Goal: Task Accomplishment & Management: Use online tool/utility

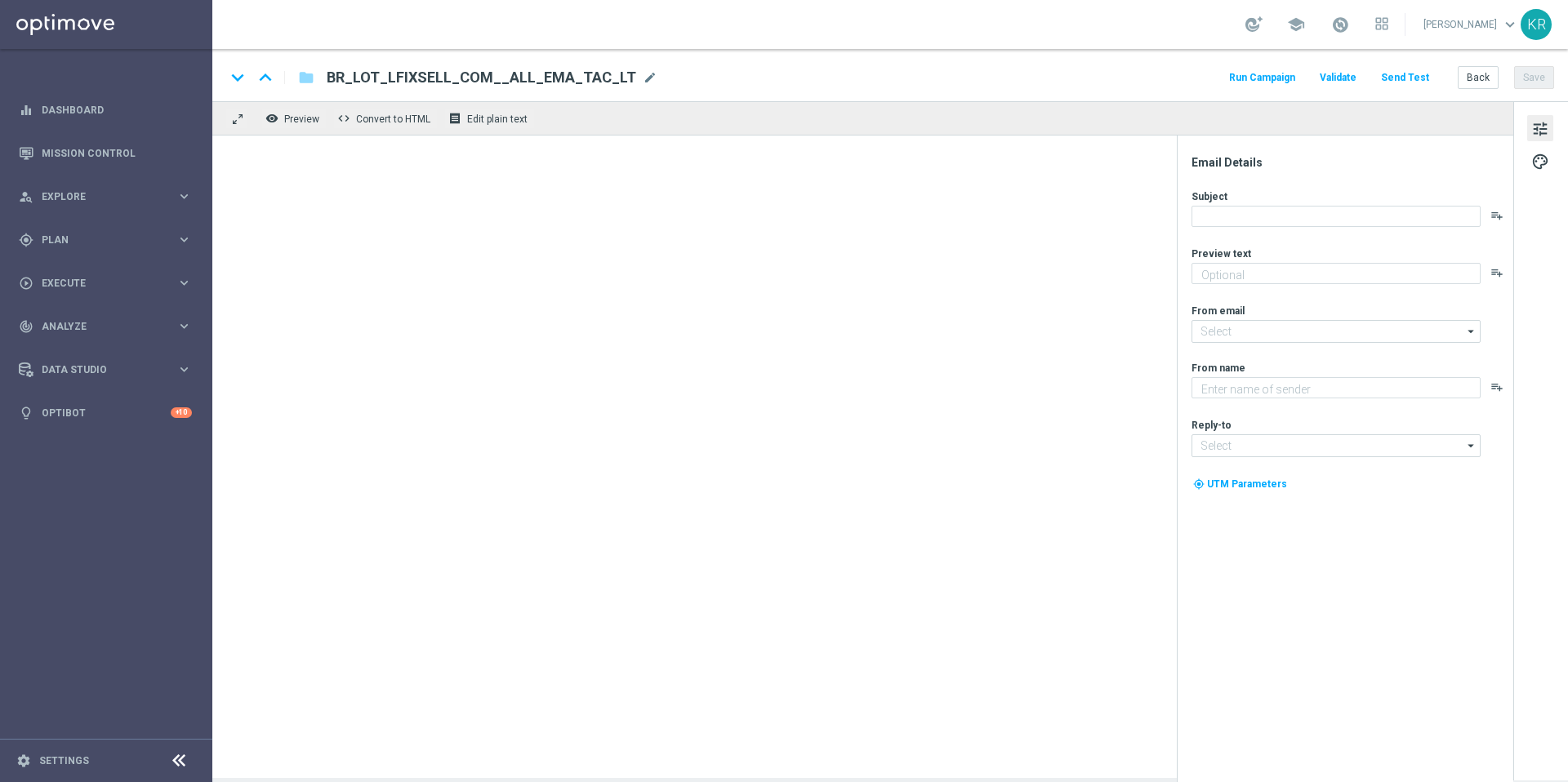
type textarea "Vai deixar R$220 milhões passarem?"
type textarea "[DOMAIN_NAME]"
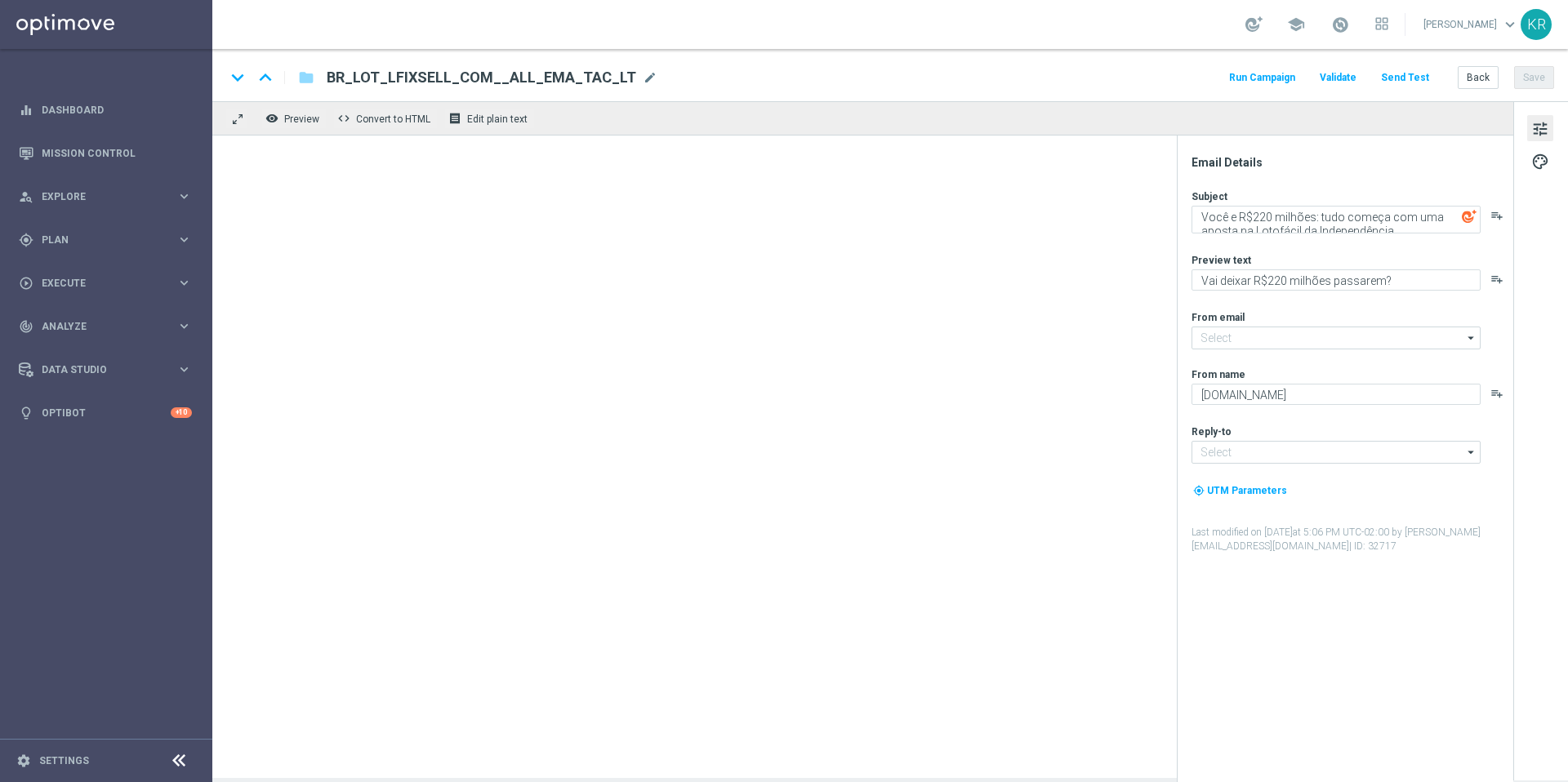
type input "[EMAIL_ADDRESS][DOMAIN_NAME]"
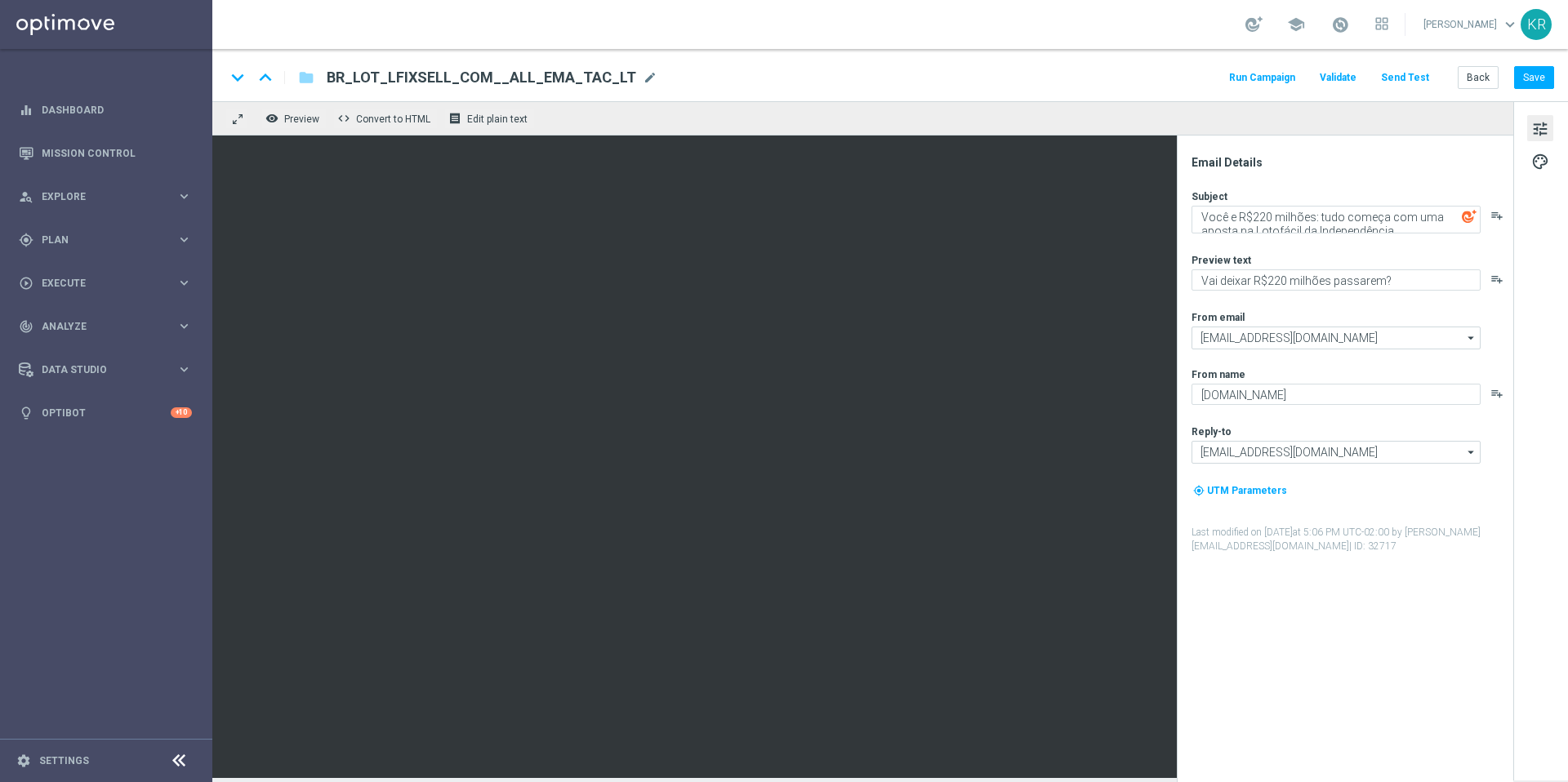
click at [1410, 80] on button "Send Test" at bounding box center [1405, 77] width 53 height 22
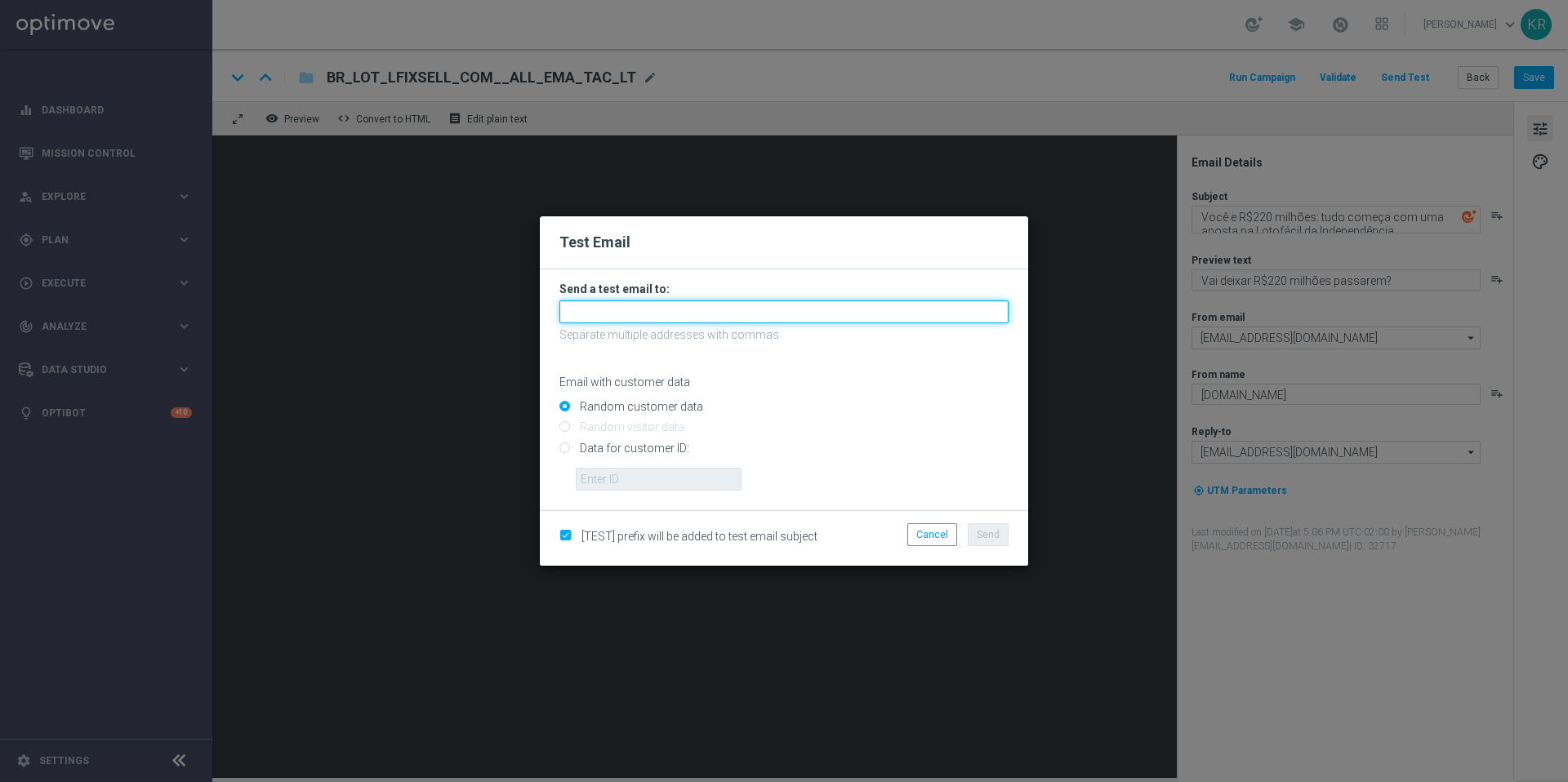
click at [794, 308] on input "text" at bounding box center [784, 312] width 449 height 23
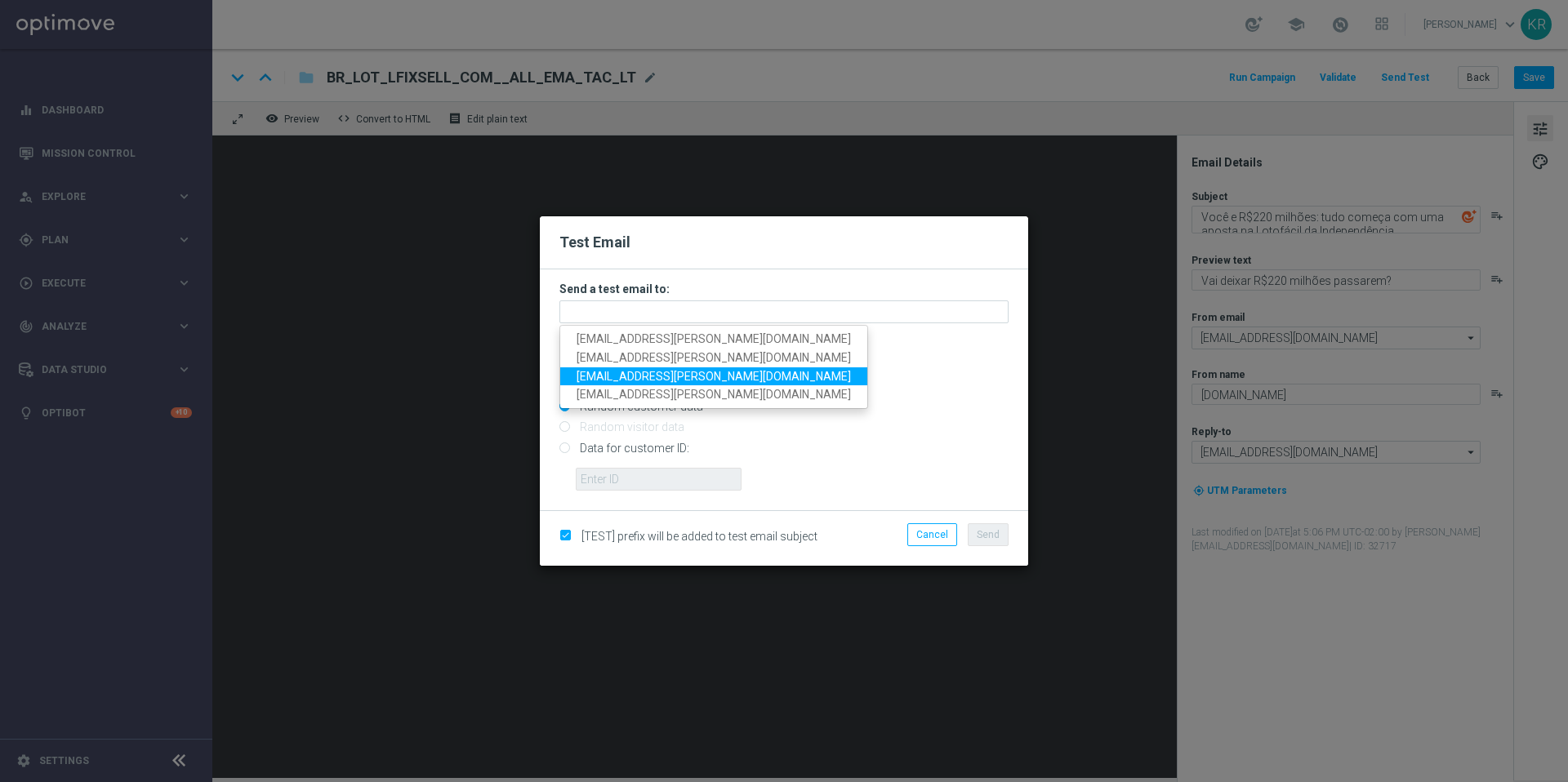
click at [613, 372] on span "[EMAIL_ADDRESS][PERSON_NAME][DOMAIN_NAME]" at bounding box center [713, 375] width 275 height 13
type input "[EMAIL_ADDRESS][PERSON_NAME][DOMAIN_NAME]"
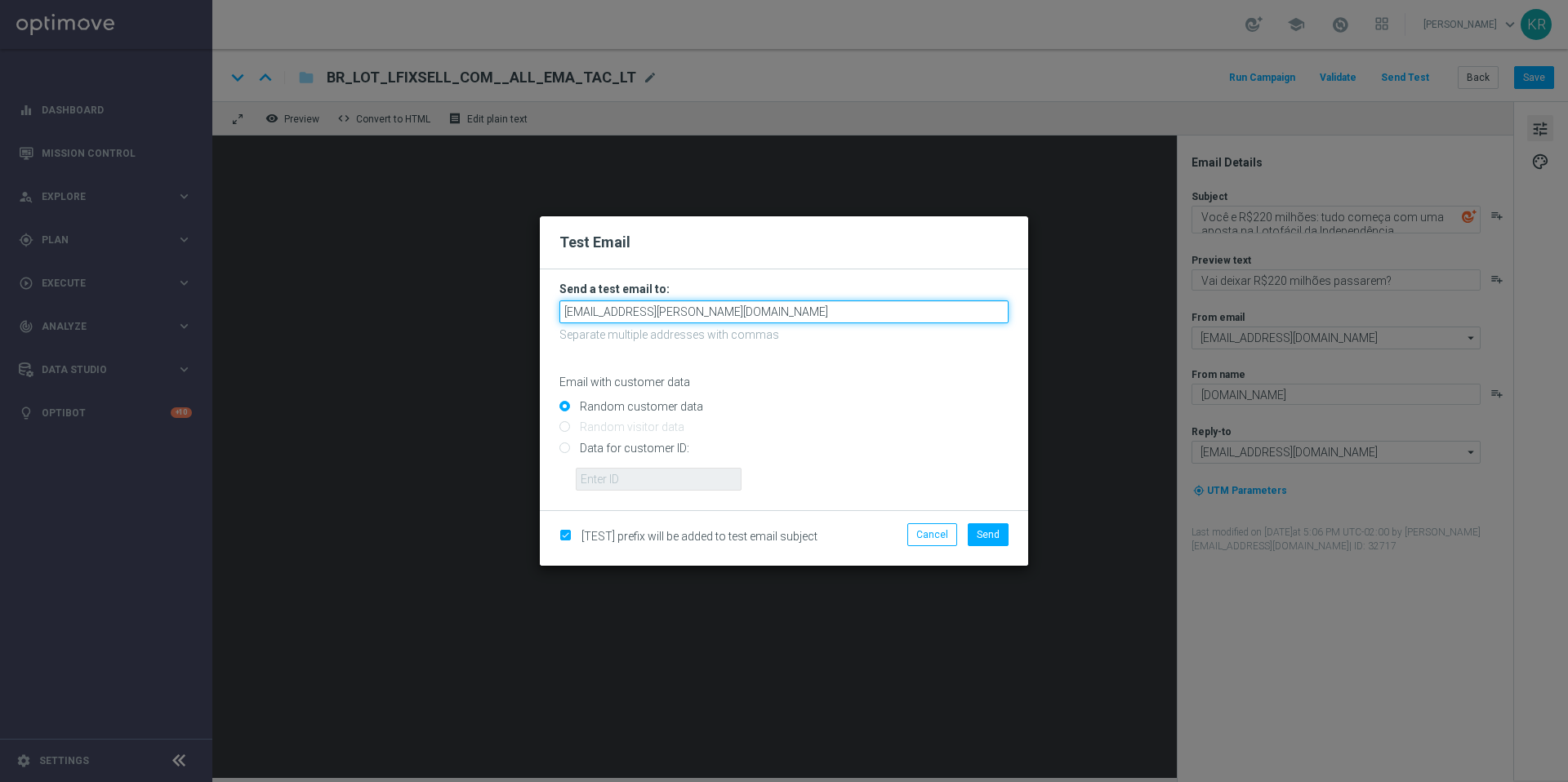
click at [683, 301] on input "[EMAIL_ADDRESS][PERSON_NAME][DOMAIN_NAME]" at bounding box center [784, 312] width 449 height 23
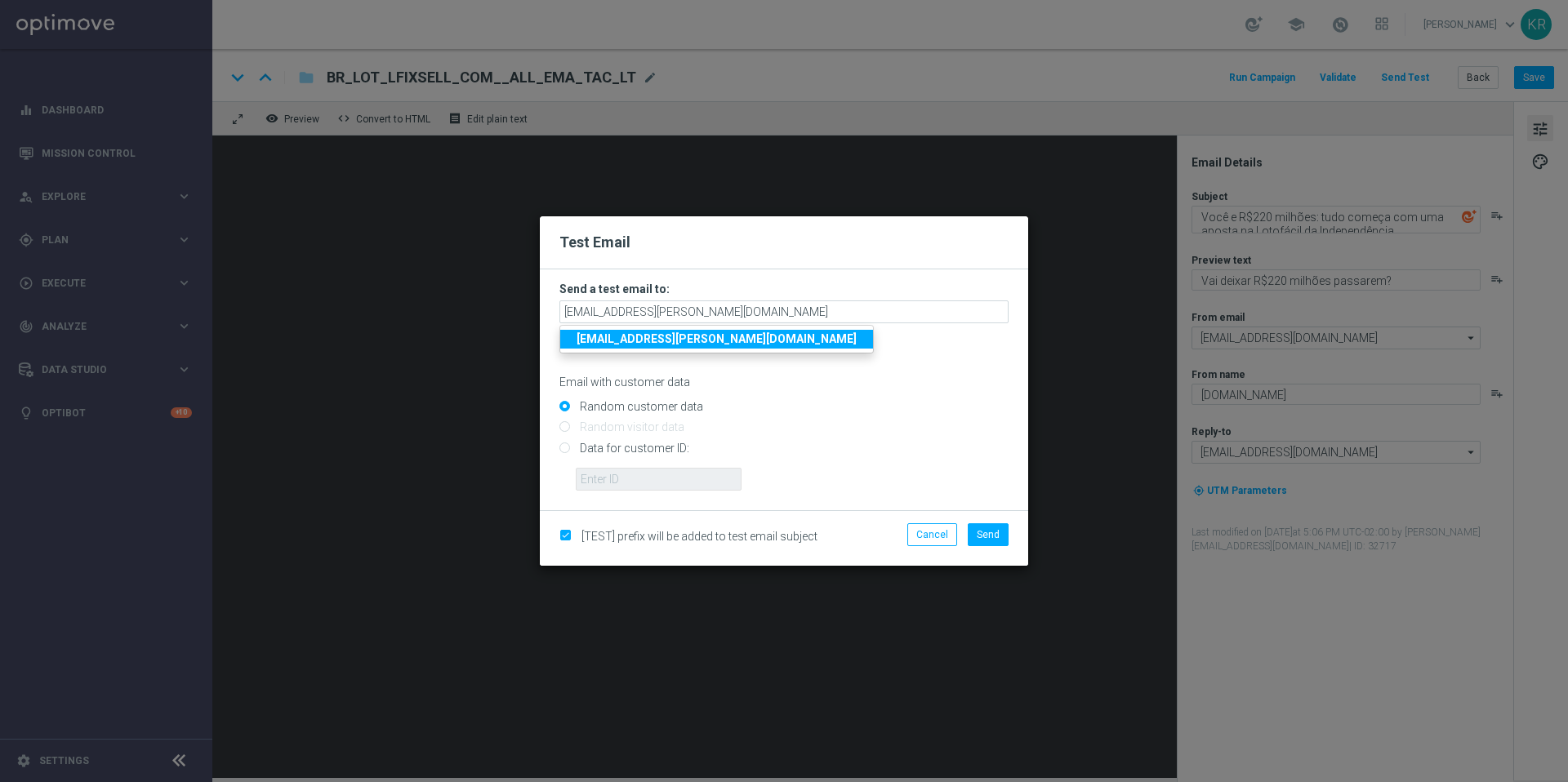
click at [775, 346] on div "Email with customer data" at bounding box center [784, 368] width 449 height 43
click at [563, 451] on input "Data for customer ID:" at bounding box center [784, 455] width 449 height 23
radio input "true"
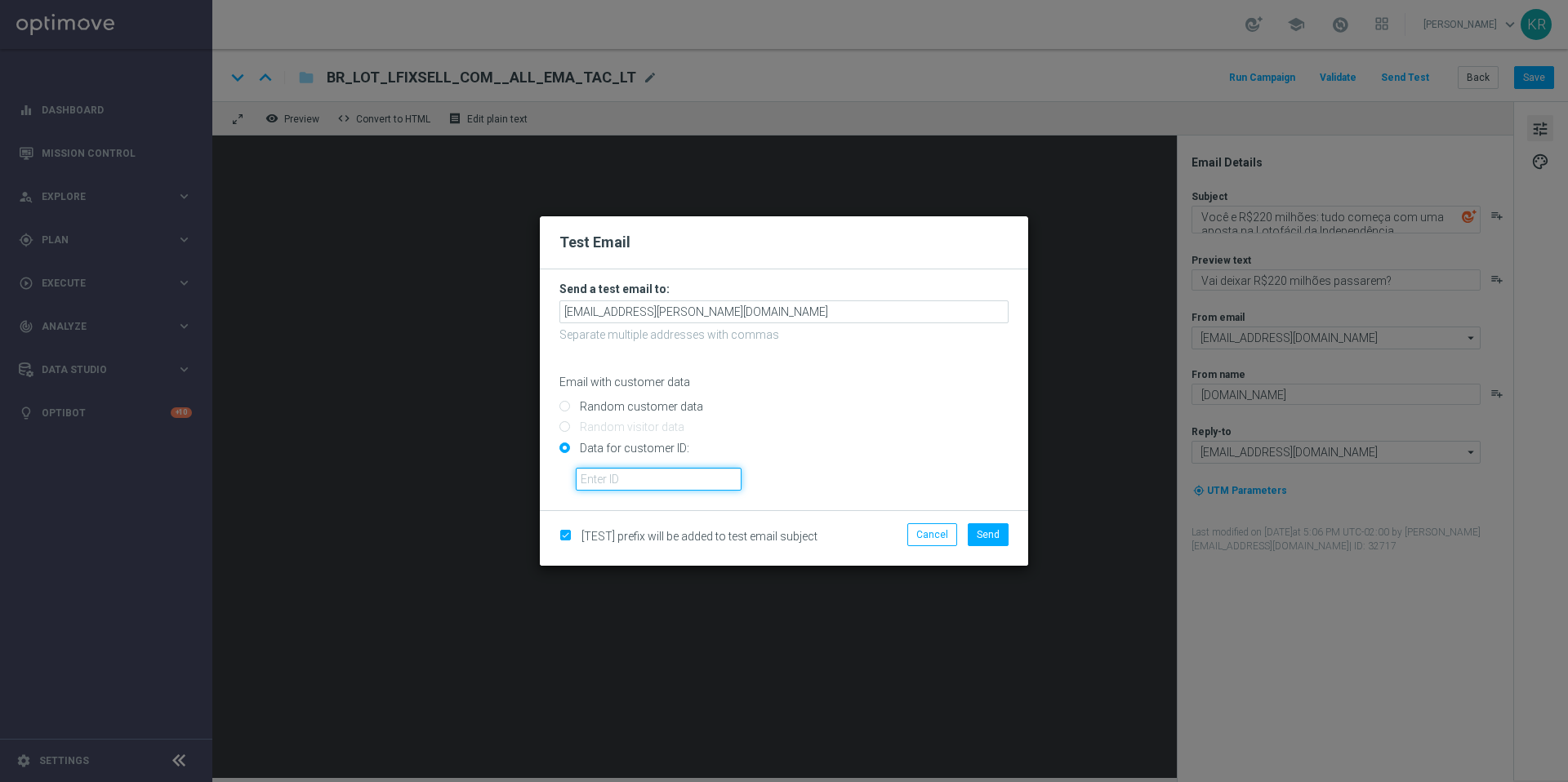
click at [599, 482] on input "text" at bounding box center [659, 479] width 166 height 23
type input "18081829"
click at [990, 538] on span "Send" at bounding box center [988, 535] width 23 height 11
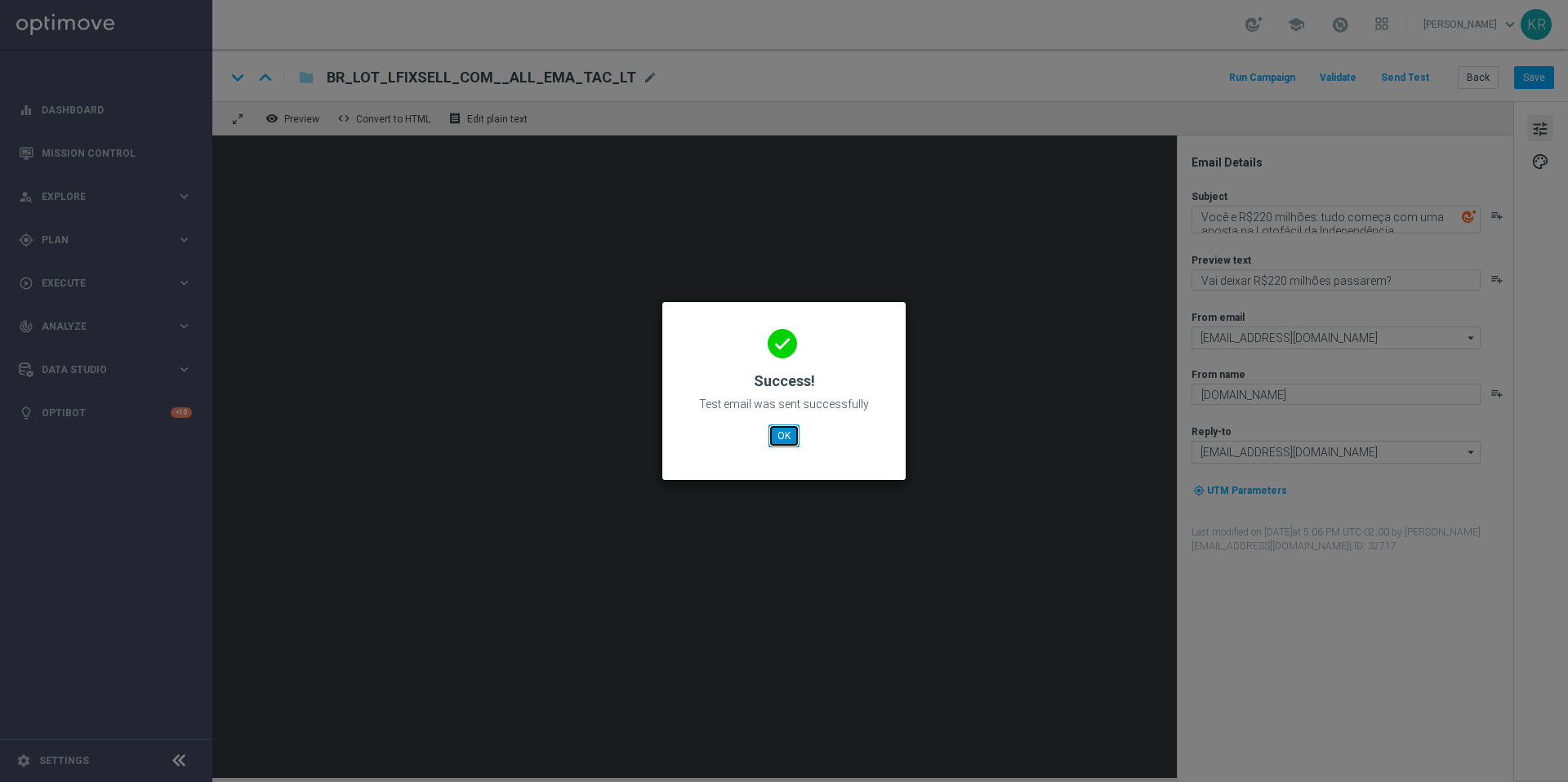
click at [788, 435] on button "OK" at bounding box center [784, 436] width 31 height 23
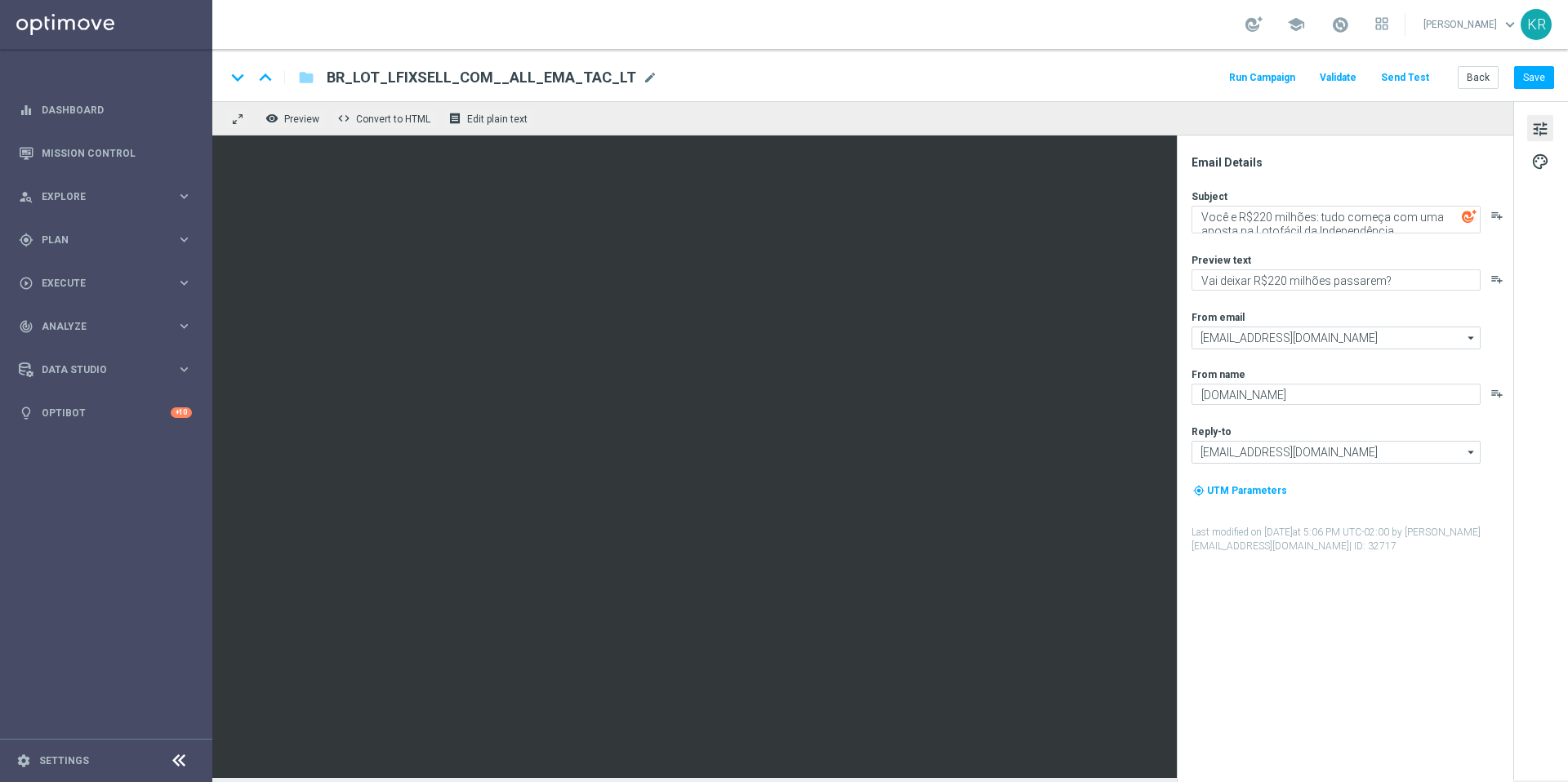
click at [1401, 77] on button "Send Test" at bounding box center [1405, 77] width 53 height 22
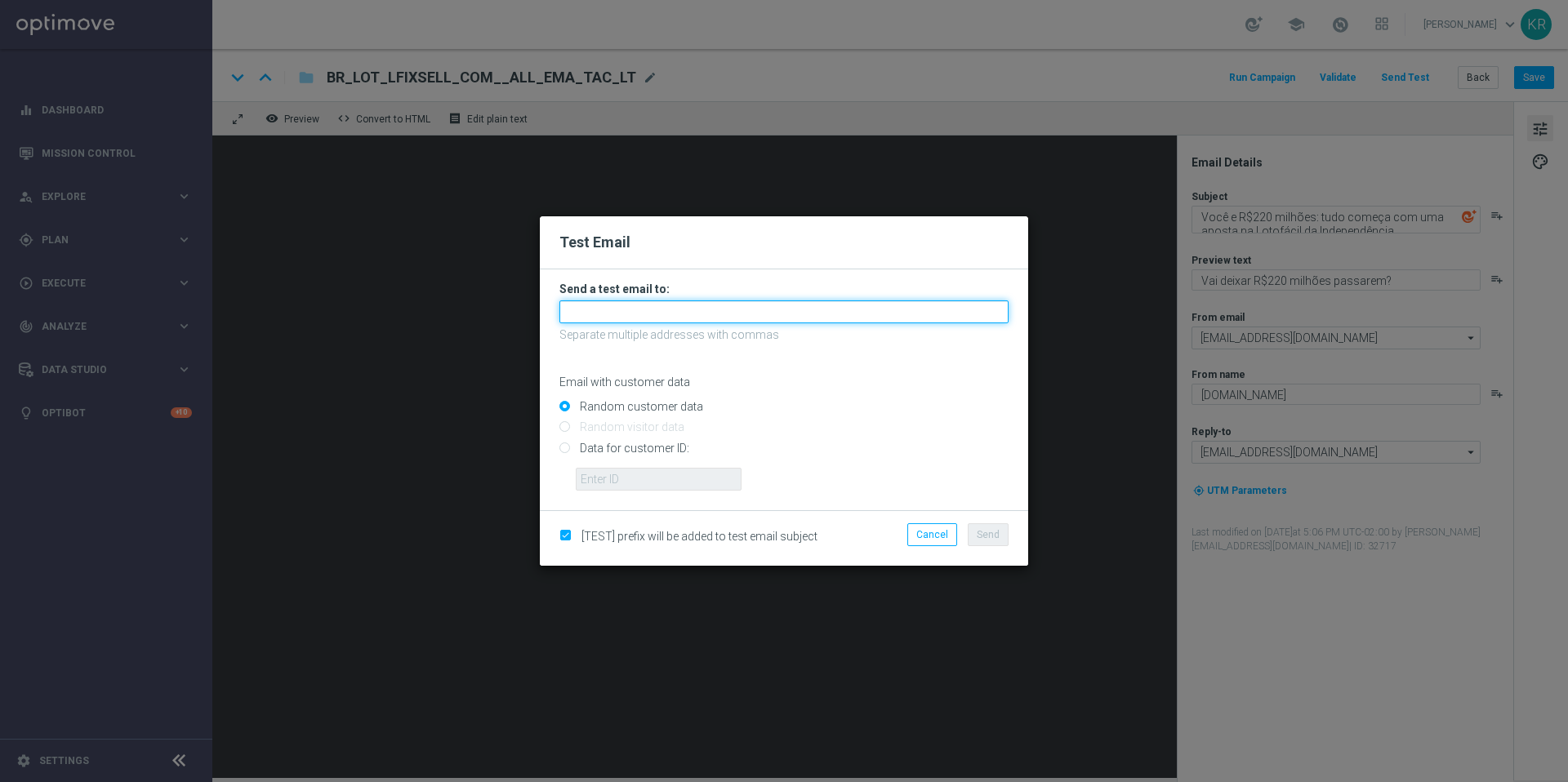
click at [660, 308] on input "text" at bounding box center [784, 312] width 449 height 23
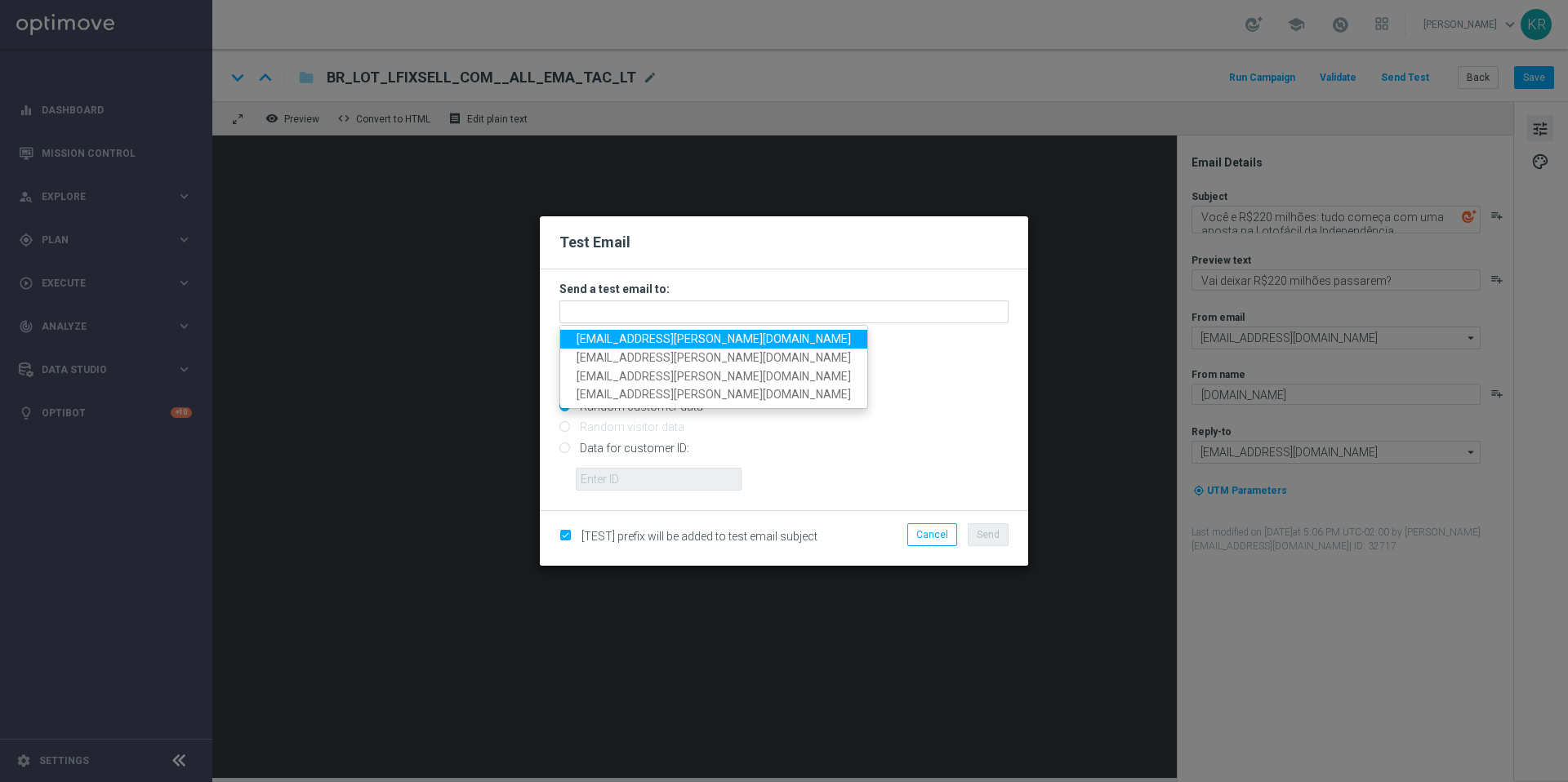
click at [882, 336] on p "Separate multiple addresses with commas" at bounding box center [784, 335] width 449 height 15
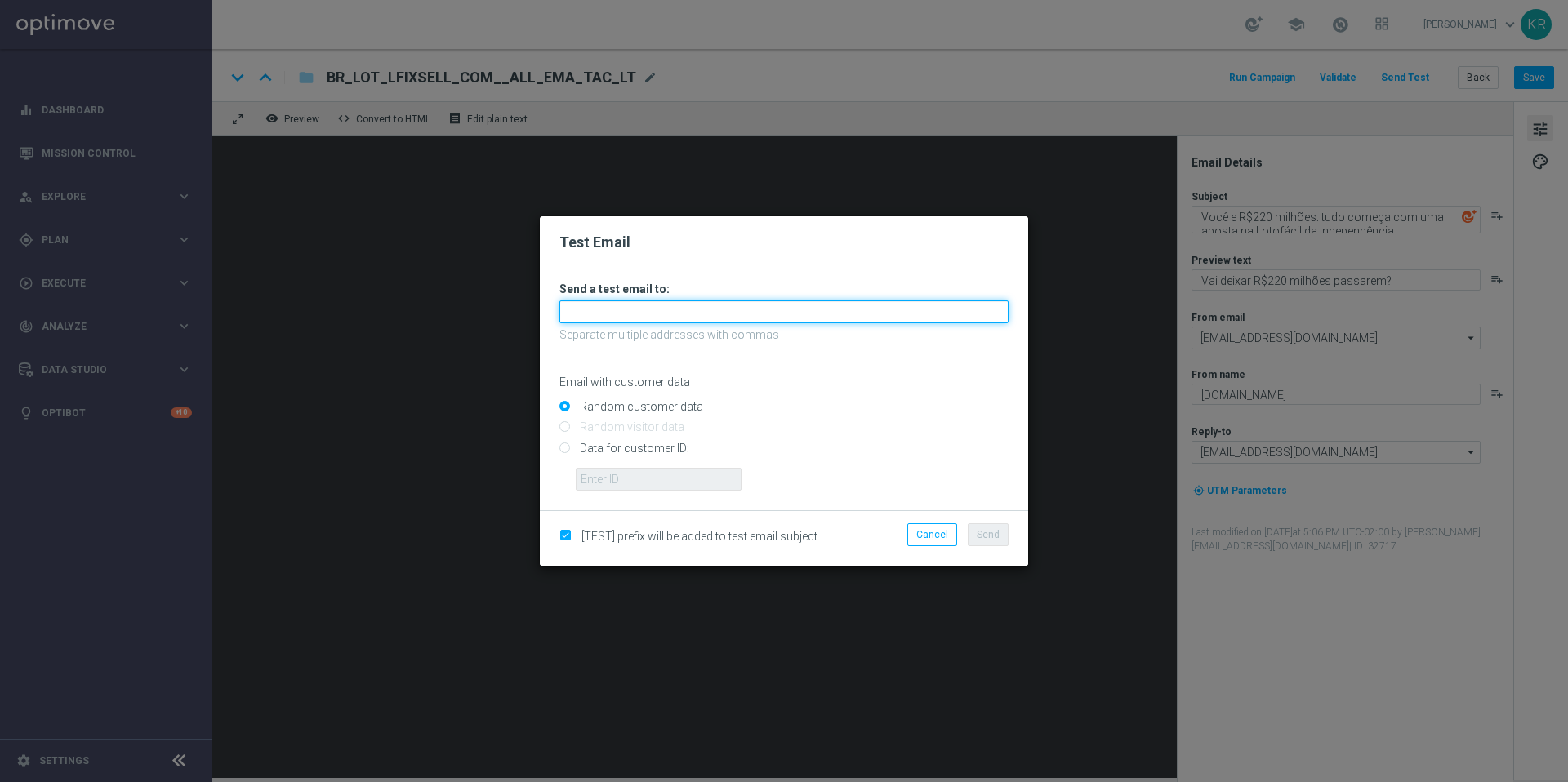
click at [743, 313] on input "text" at bounding box center [784, 312] width 449 height 23
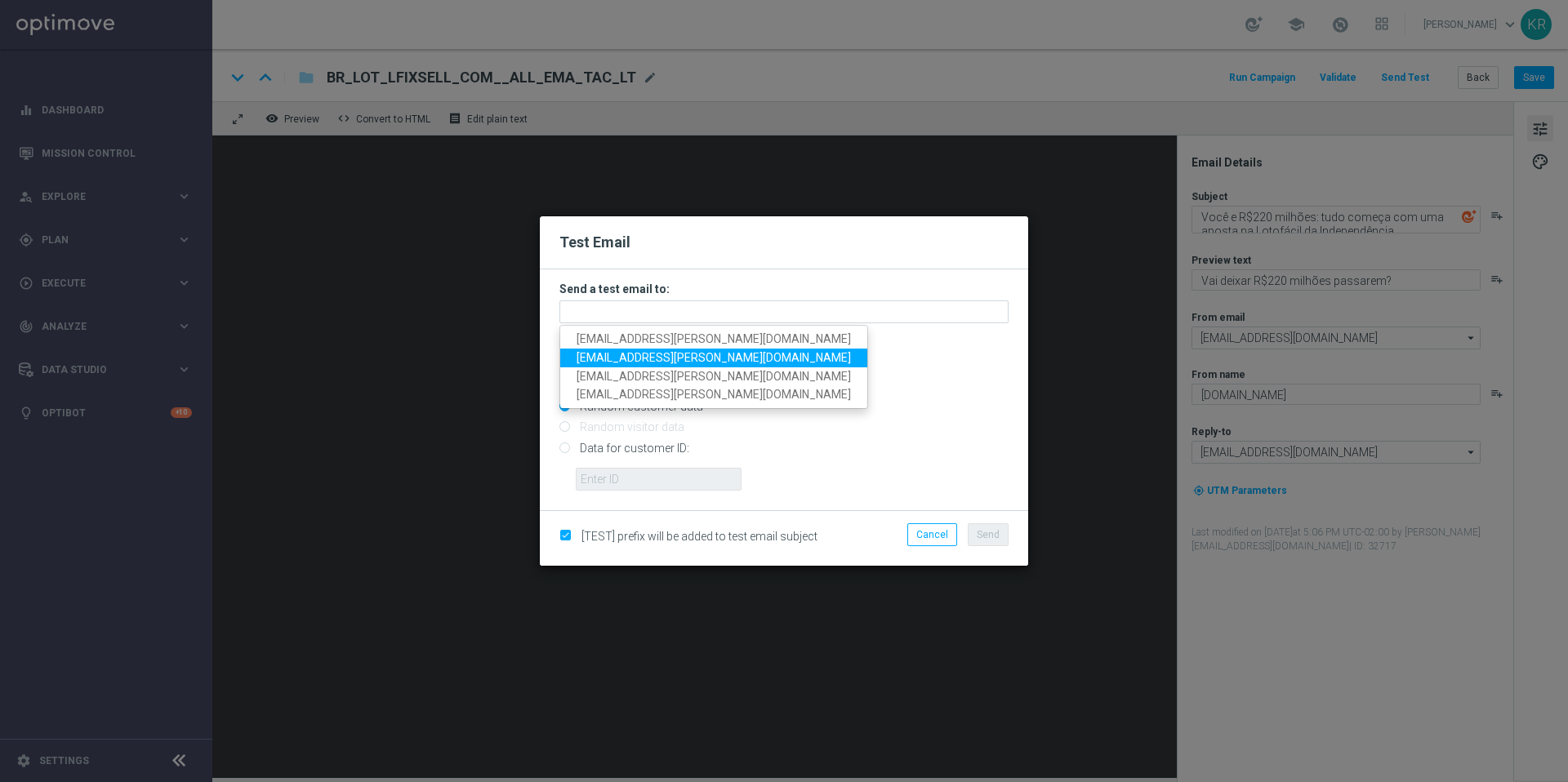
click at [610, 361] on span "[EMAIL_ADDRESS][PERSON_NAME][DOMAIN_NAME]" at bounding box center [713, 358] width 275 height 13
type input "[EMAIL_ADDRESS][PERSON_NAME][DOMAIN_NAME]"
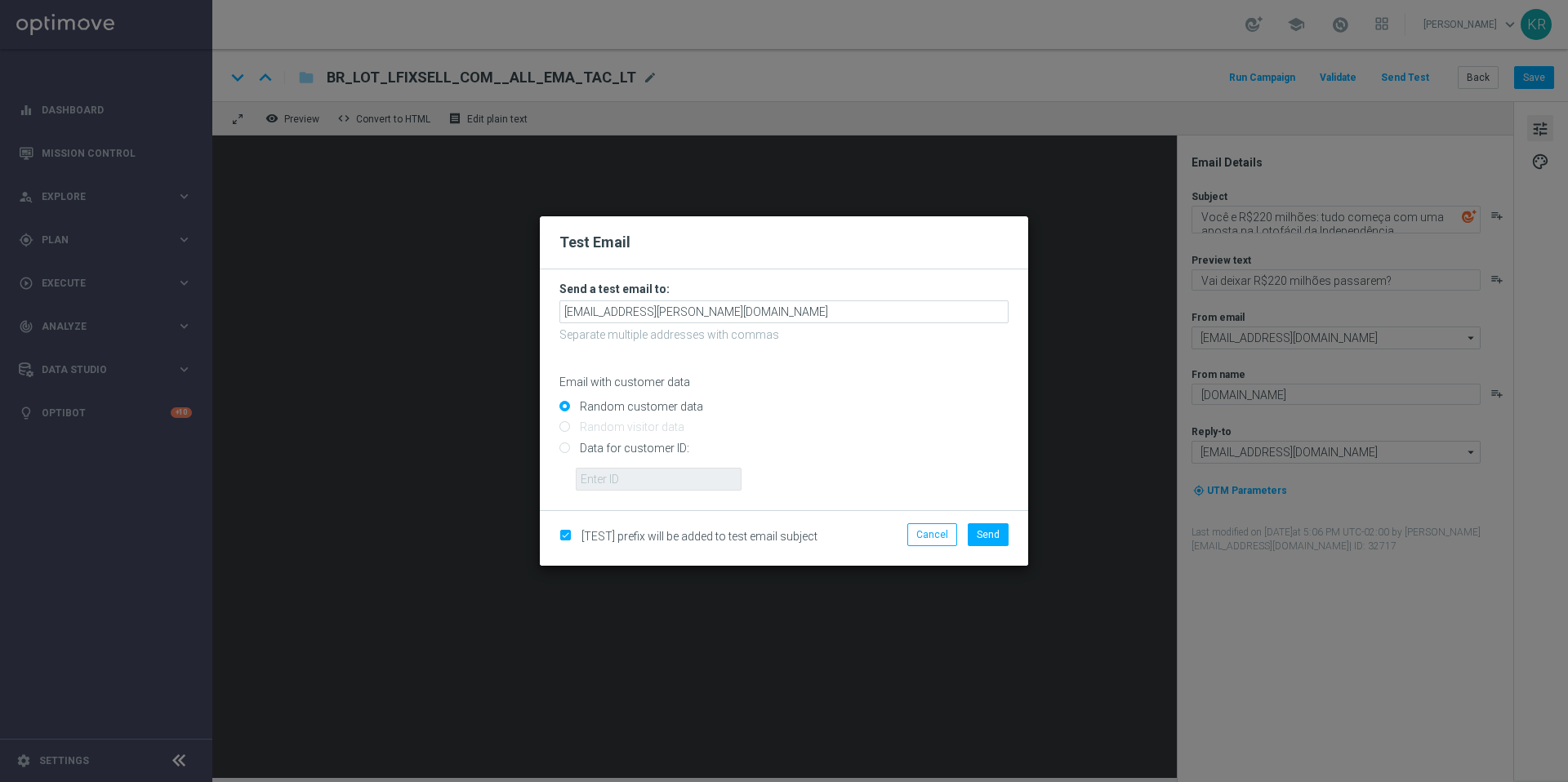
click at [561, 448] on input "Data for customer ID:" at bounding box center [784, 455] width 449 height 23
radio input "true"
click at [592, 484] on input "text" at bounding box center [659, 479] width 166 height 23
type input "v"
paste input "225104352"
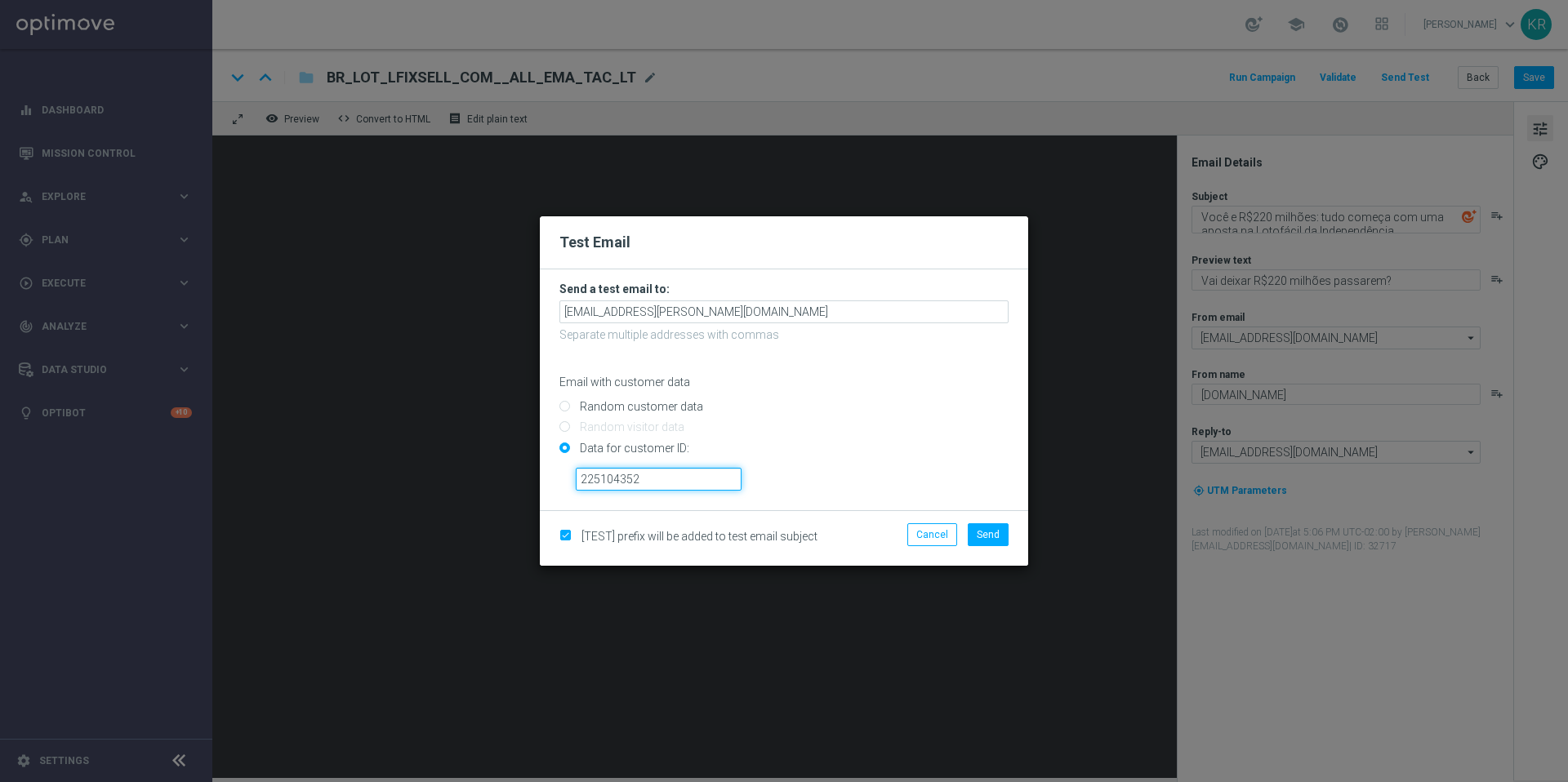
type input "225104352"
click at [998, 540] on span "Send" at bounding box center [988, 535] width 23 height 11
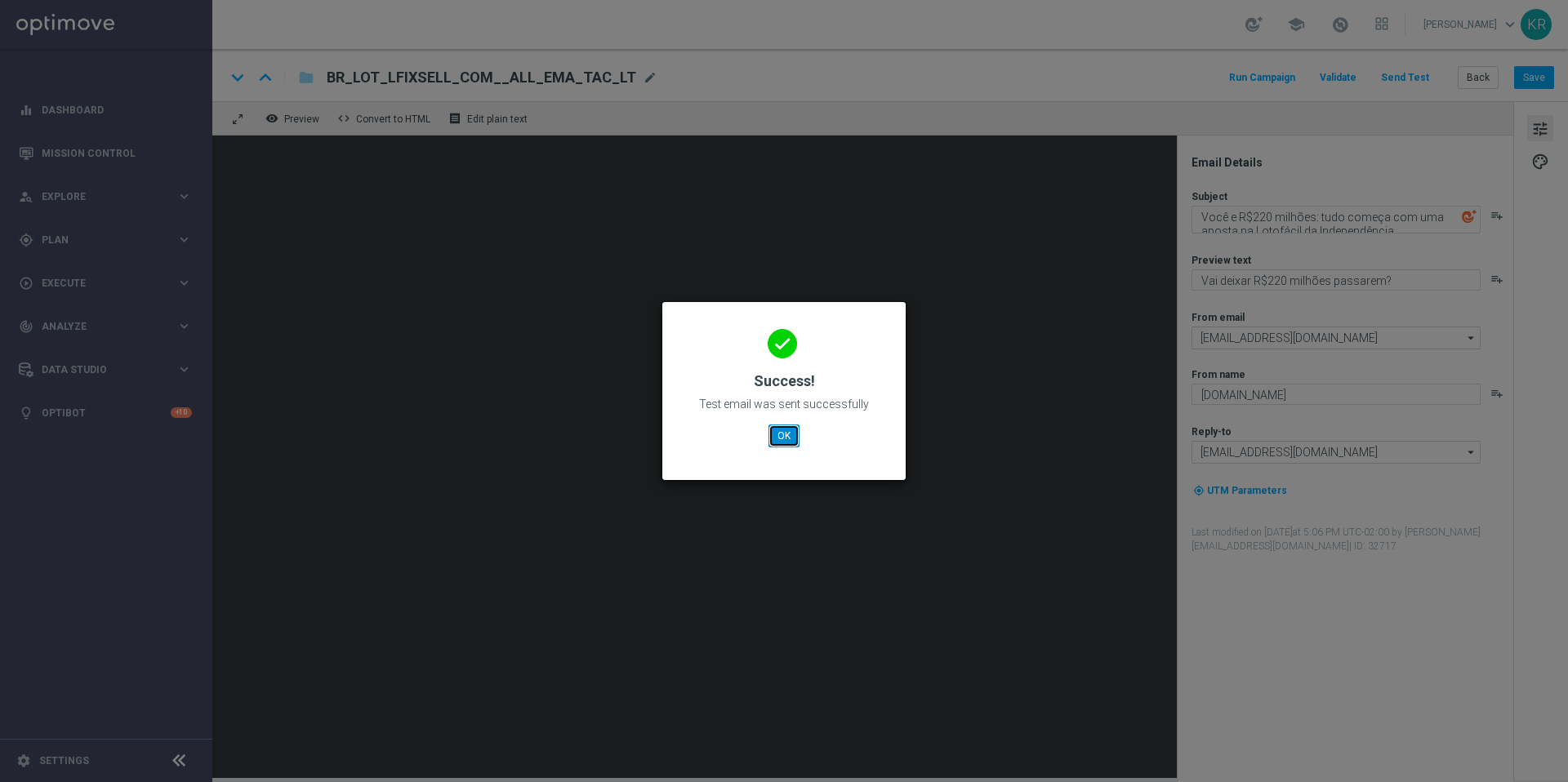
click at [788, 441] on button "OK" at bounding box center [784, 436] width 31 height 23
